Goal: Task Accomplishment & Management: Manage account settings

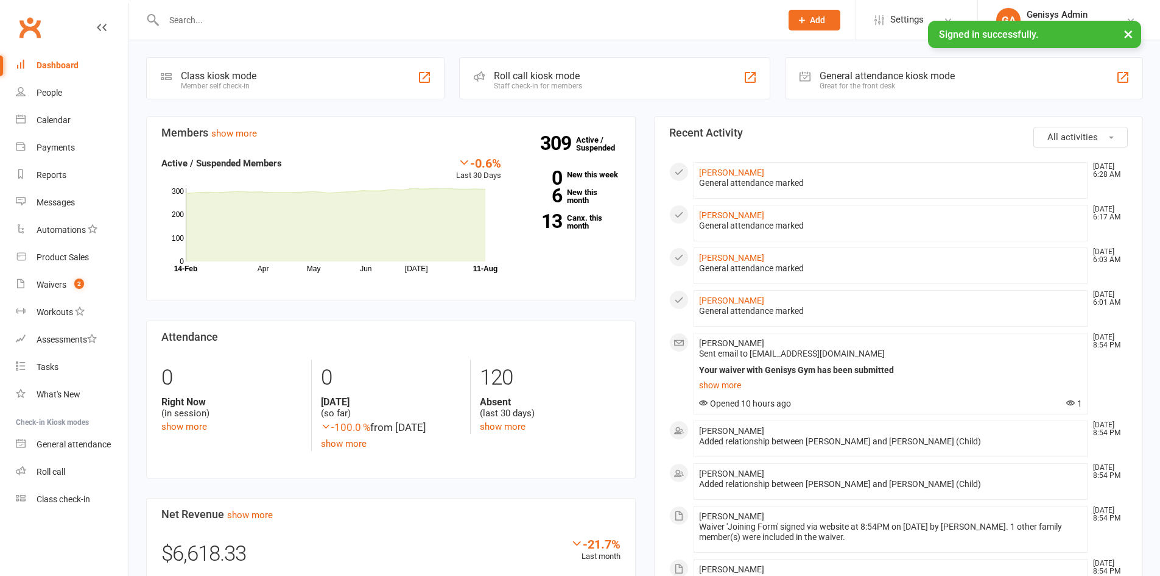
click at [276, 9] on div at bounding box center [459, 20] width 627 height 40
click at [276, 22] on input "text" at bounding box center [466, 20] width 613 height 17
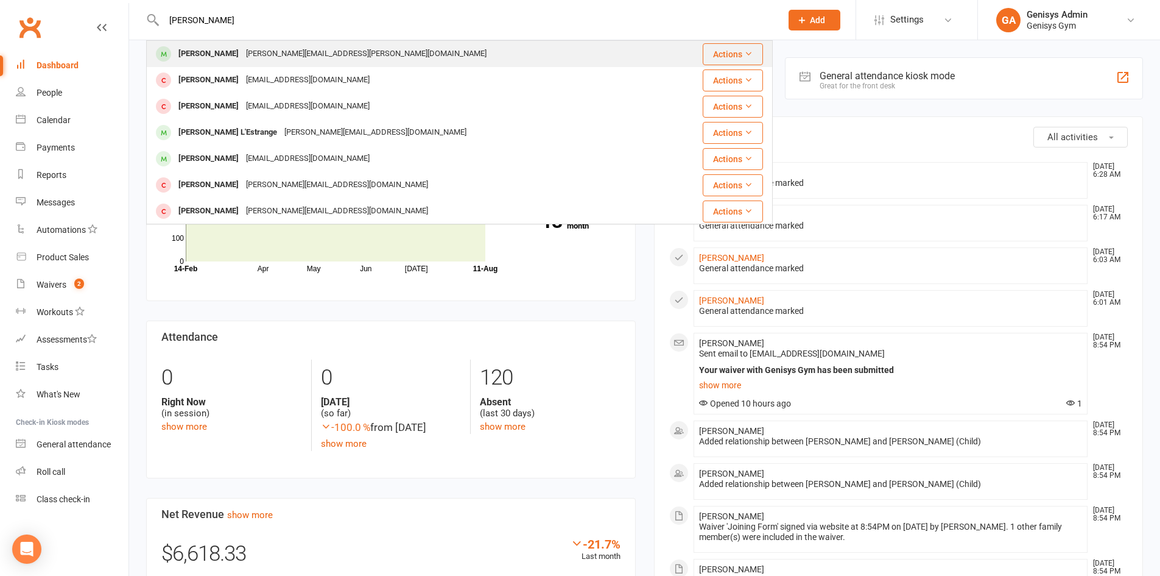
type input "[PERSON_NAME]"
click at [283, 48] on div "[PERSON_NAME][EMAIL_ADDRESS][PERSON_NAME][DOMAIN_NAME]" at bounding box center [366, 54] width 248 height 18
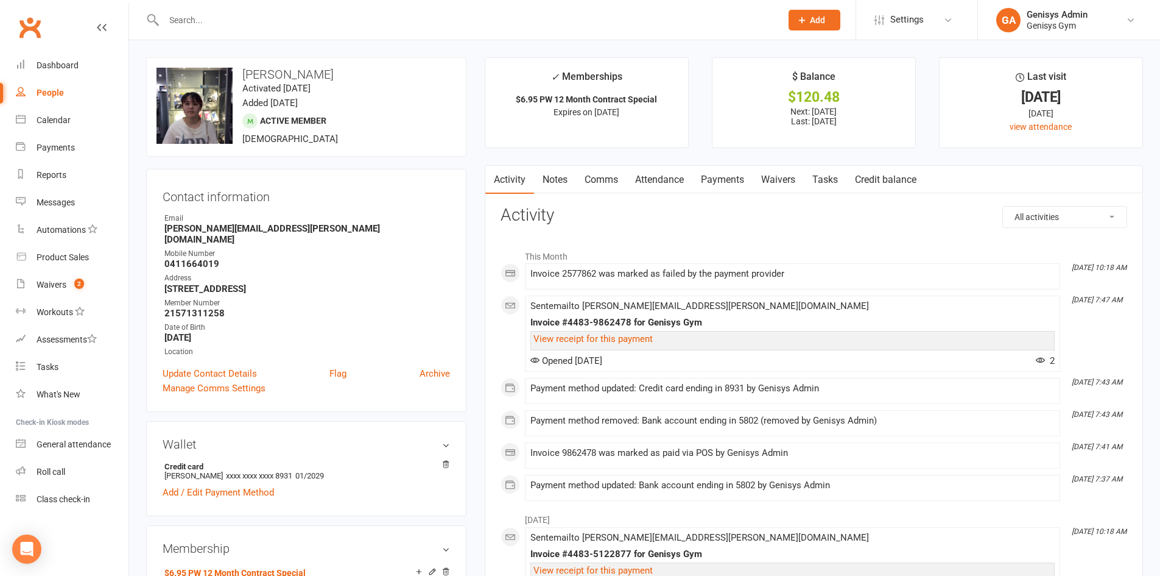
click at [710, 172] on link "Payments" at bounding box center [722, 180] width 60 height 28
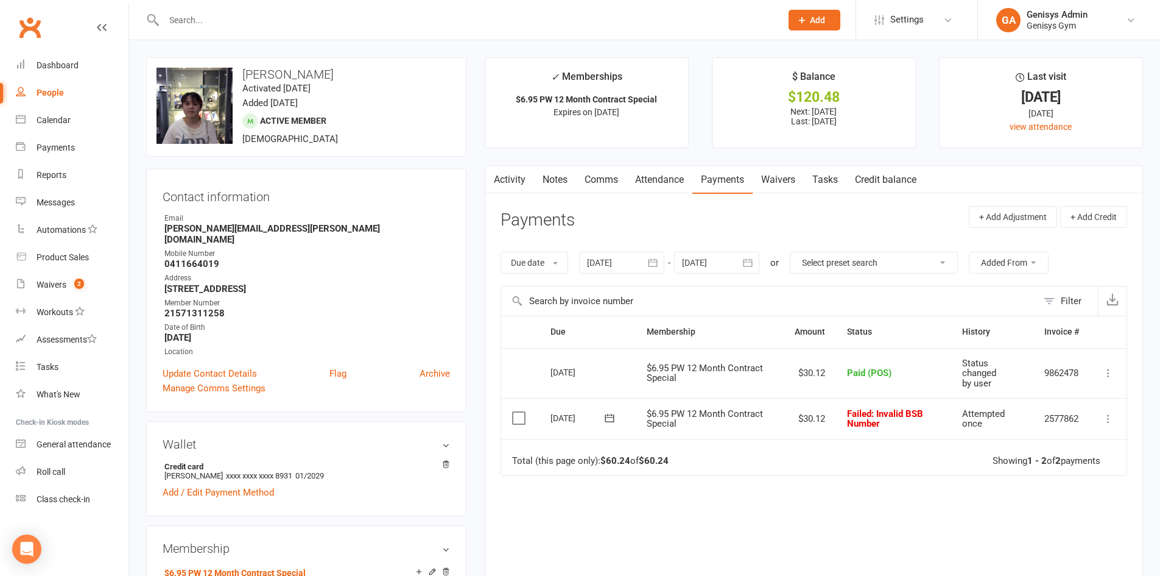
click at [705, 261] on div at bounding box center [716, 263] width 85 height 22
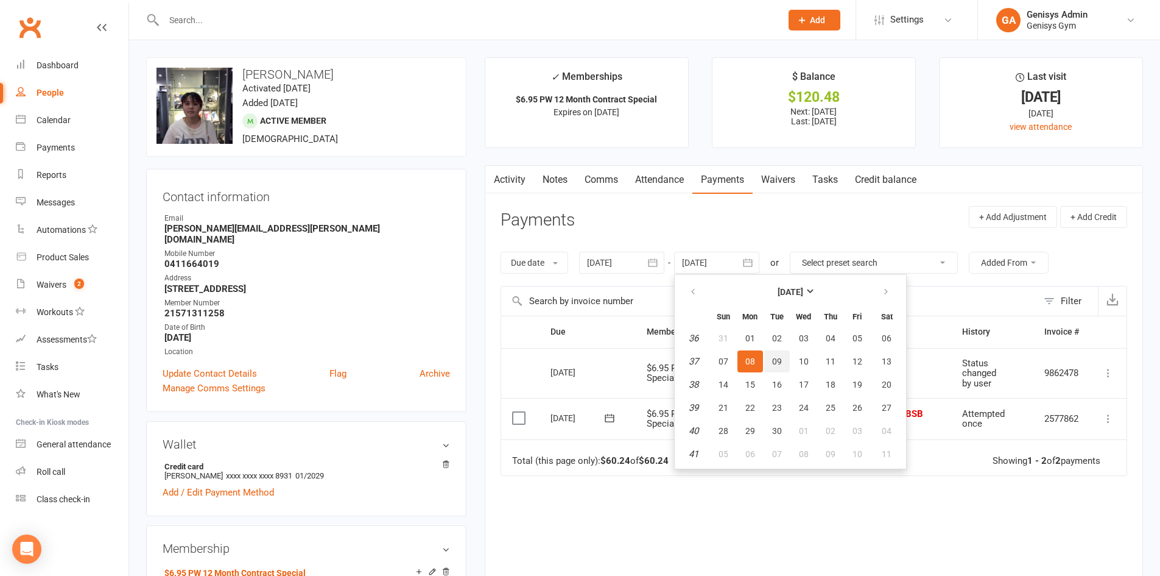
click at [786, 359] on button "09" at bounding box center [777, 361] width 26 height 22
type input "[DATE]"
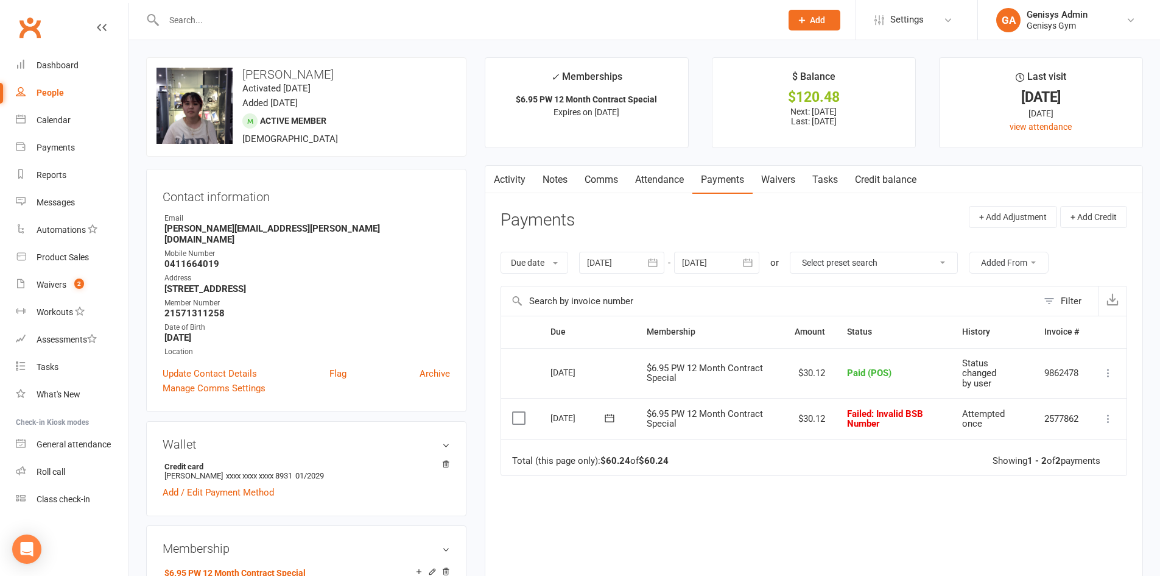
click at [704, 264] on div at bounding box center [716, 263] width 85 height 22
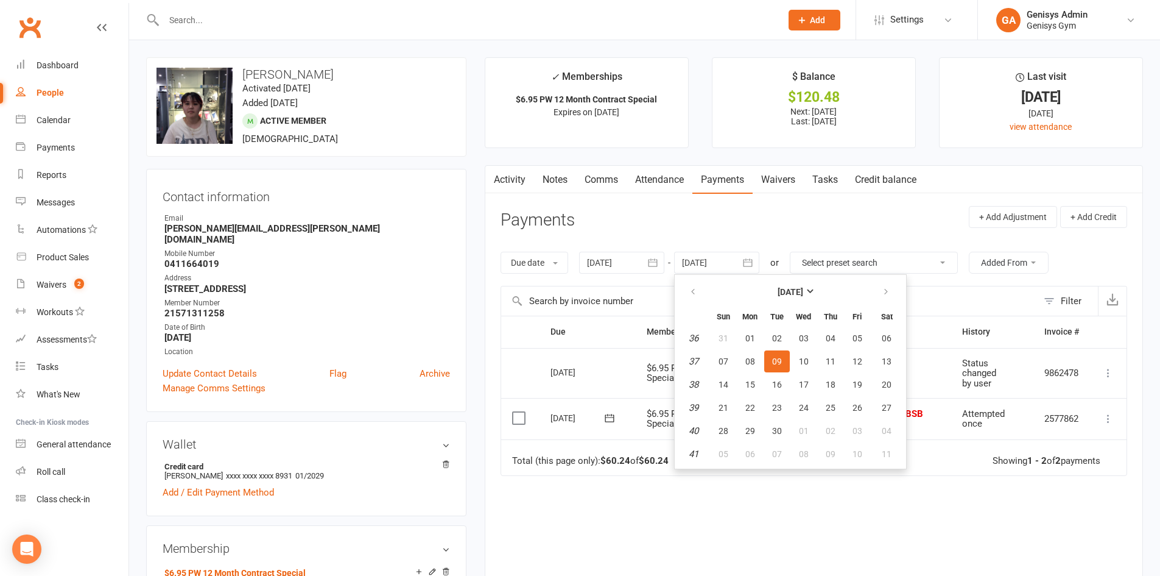
click at [602, 256] on div at bounding box center [621, 263] width 85 height 22
click at [606, 285] on button "button" at bounding box center [599, 292] width 26 height 22
click at [627, 376] on button "13" at bounding box center [629, 384] width 26 height 22
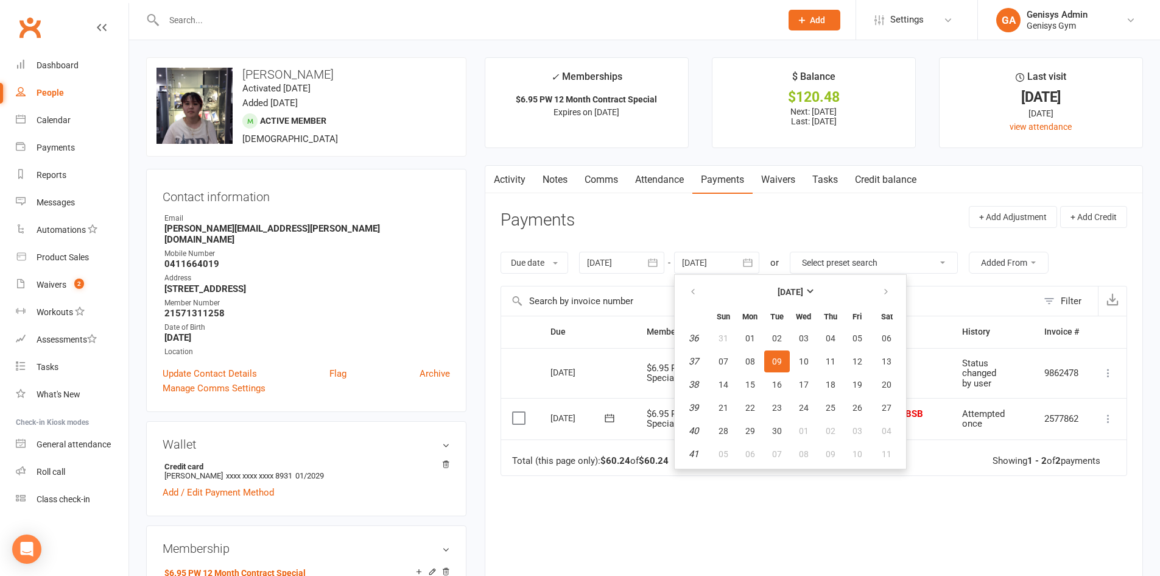
type input "[DATE]"
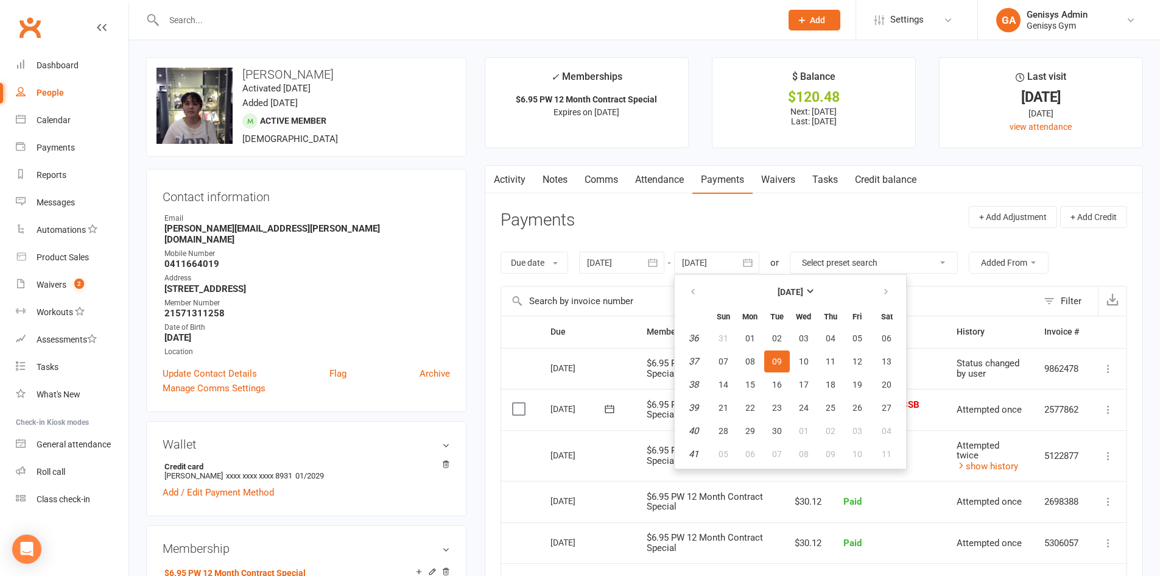
click at [956, 298] on input "text" at bounding box center [769, 300] width 537 height 29
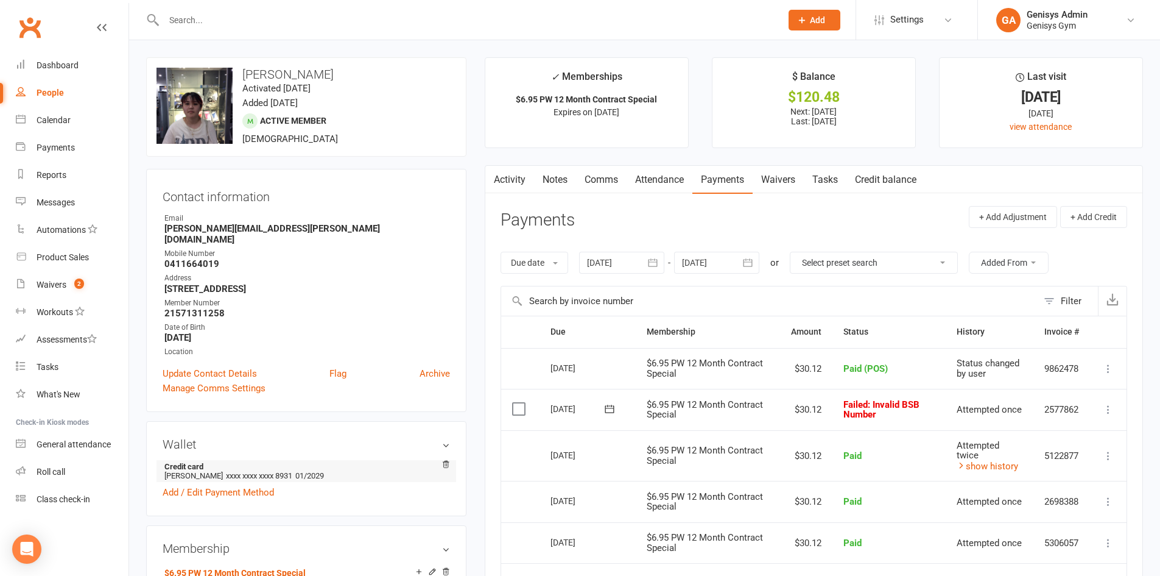
click at [248, 462] on strong "Credit card" at bounding box center [304, 466] width 280 height 9
click at [240, 485] on link "Add / Edit Payment Method" at bounding box center [218, 492] width 111 height 15
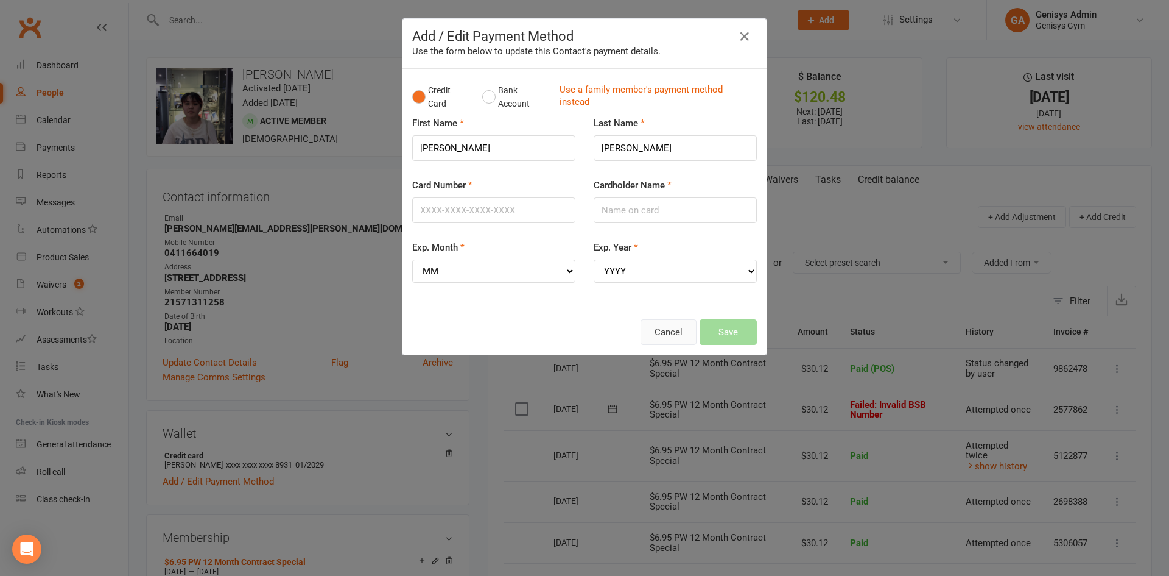
click at [650, 341] on button "Cancel" at bounding box center [669, 332] width 56 height 26
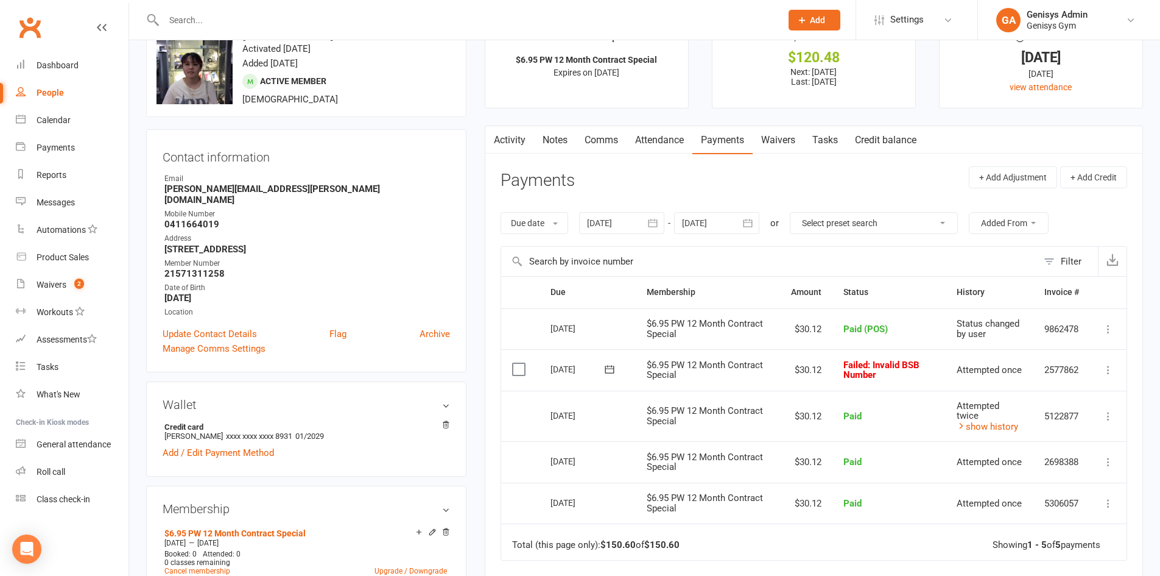
scroll to position [61, 0]
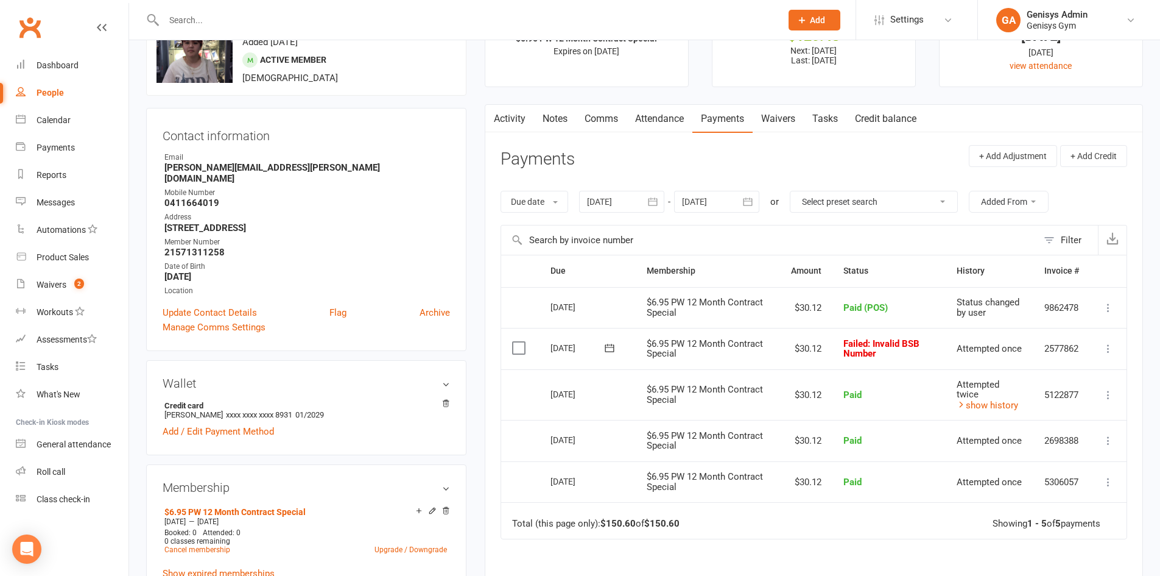
click at [1110, 347] on icon at bounding box center [1108, 348] width 12 height 12
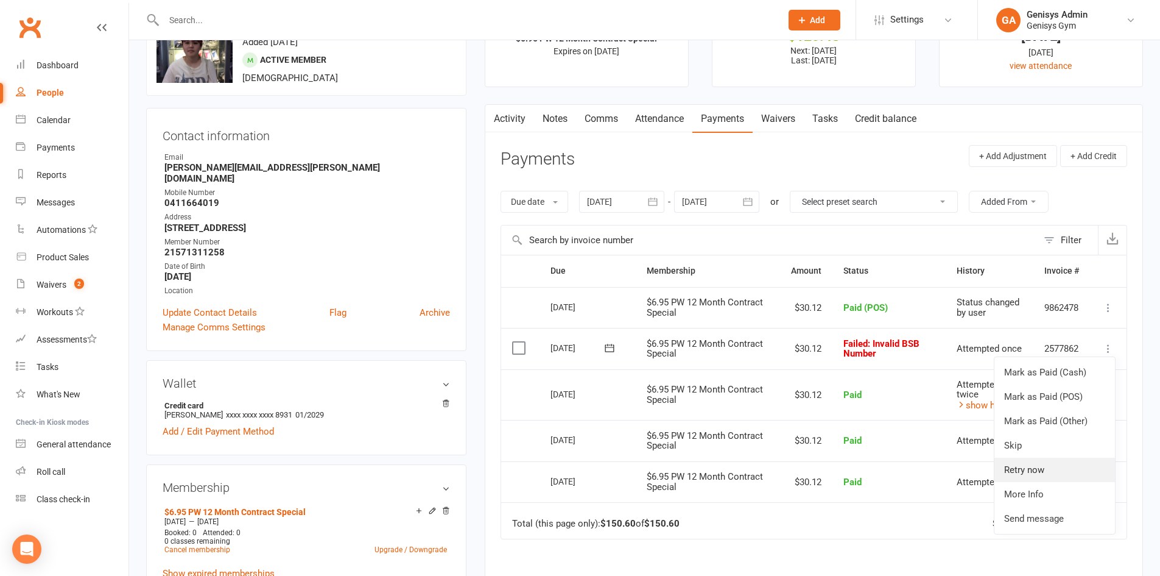
click at [1041, 469] on link "Retry now" at bounding box center [1055, 469] width 121 height 24
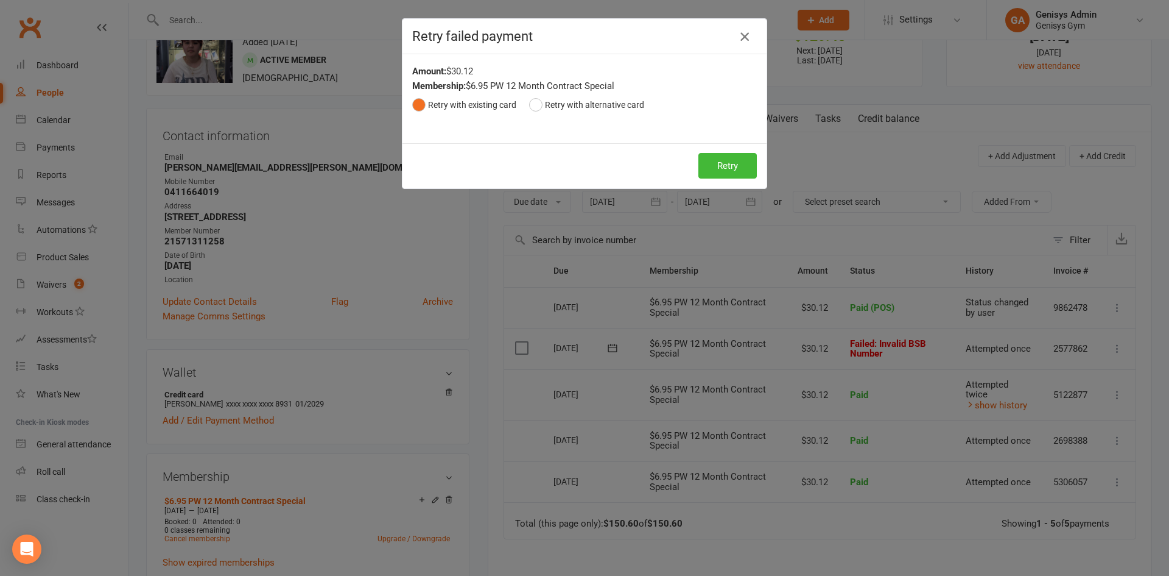
click at [735, 30] on button "button" at bounding box center [744, 36] width 19 height 19
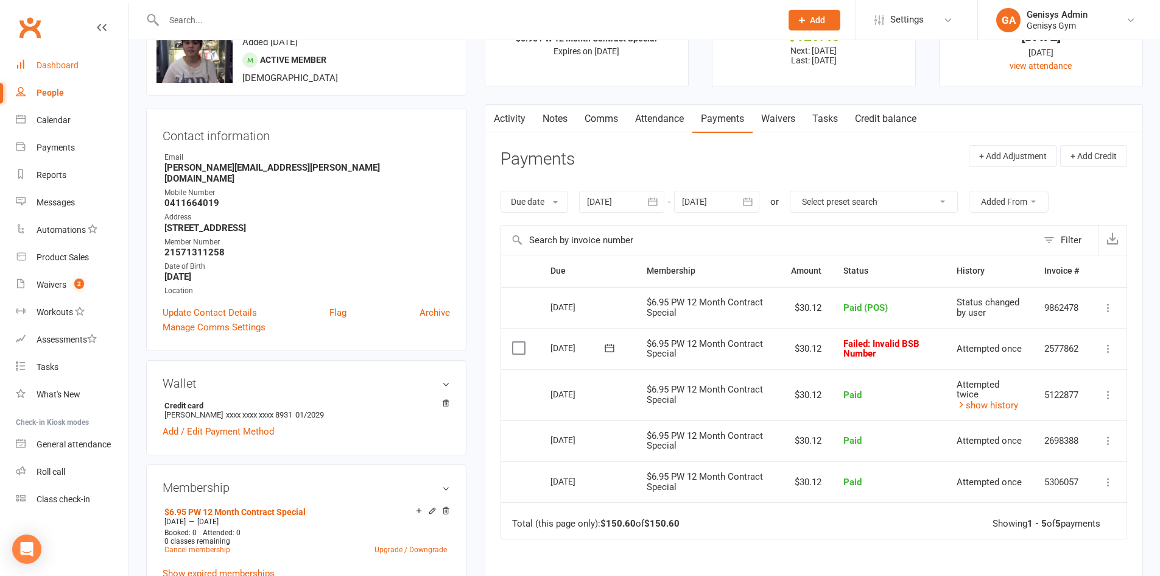
click at [91, 62] on link "Dashboard" at bounding box center [72, 65] width 113 height 27
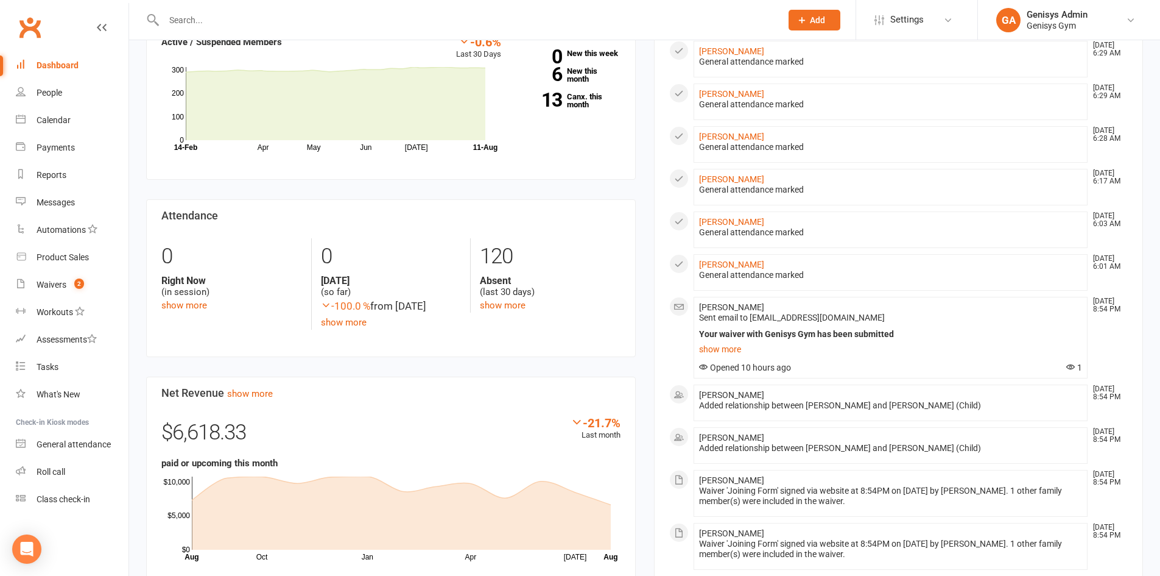
scroll to position [122, 0]
click at [50, 277] on link "Waivers 2" at bounding box center [72, 284] width 113 height 27
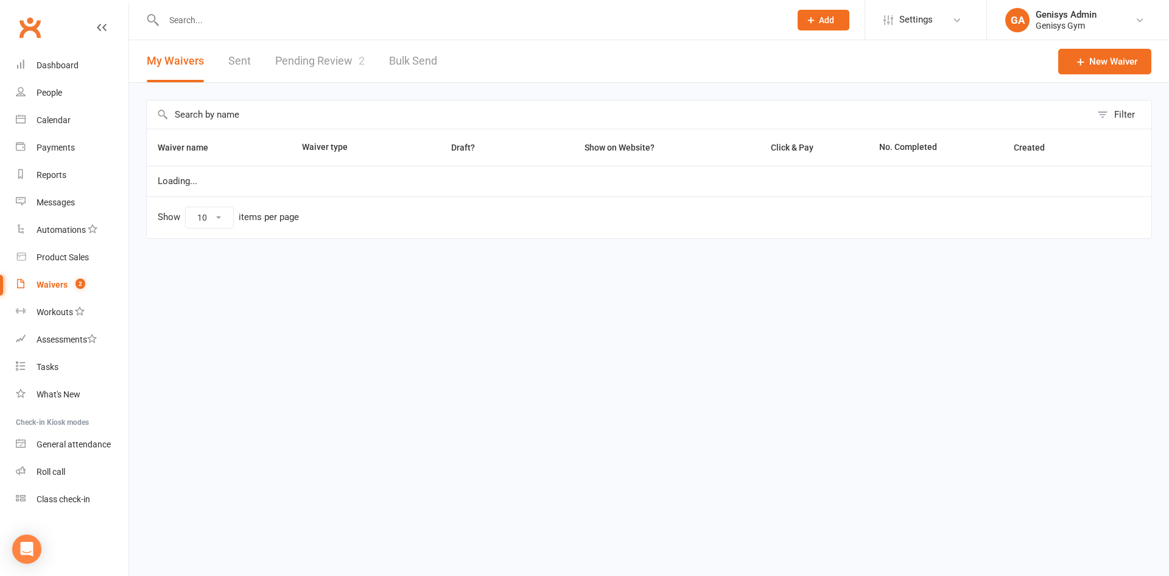
click at [317, 55] on link "Pending Review 2" at bounding box center [320, 61] width 90 height 42
